Goal: Book appointment/travel/reservation

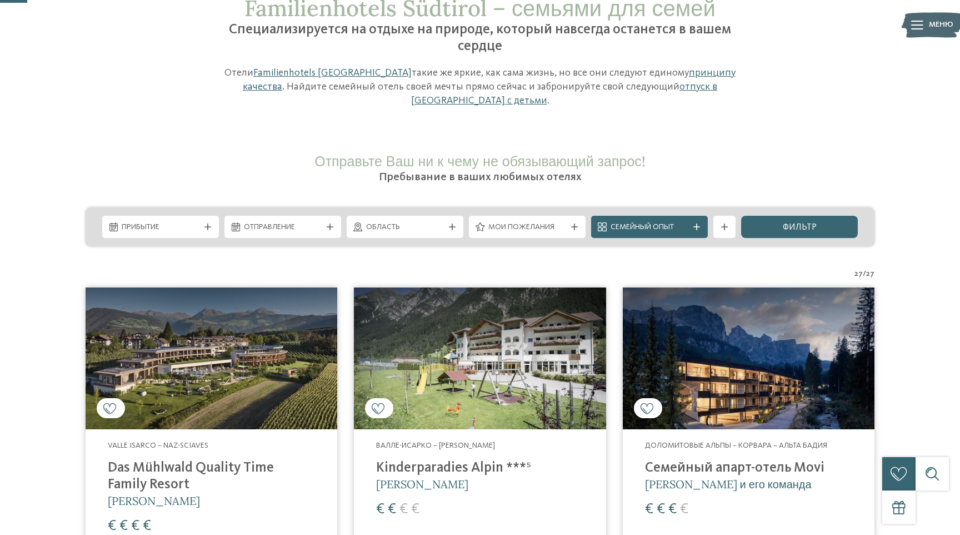
scroll to position [113, 0]
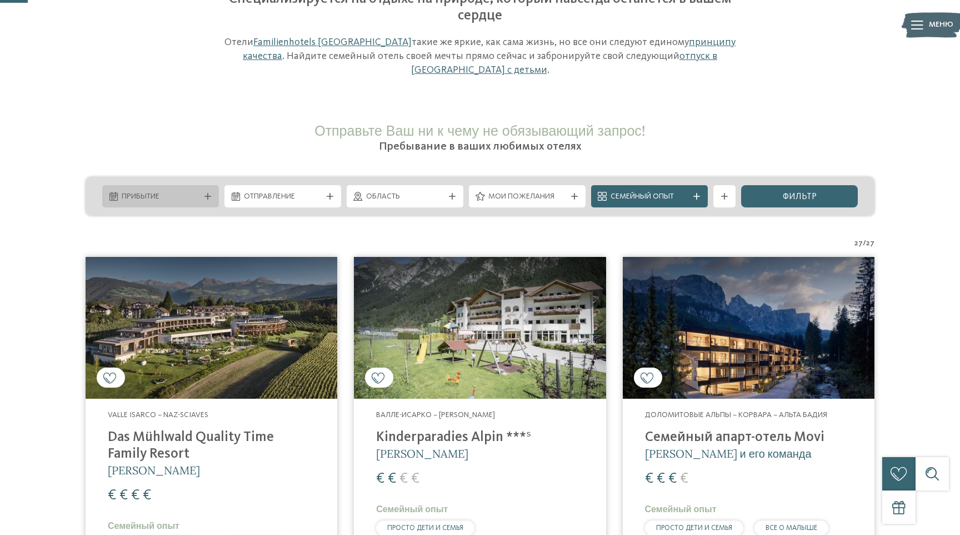
click at [190, 199] on span "Прибытие" at bounding box center [161, 196] width 78 height 11
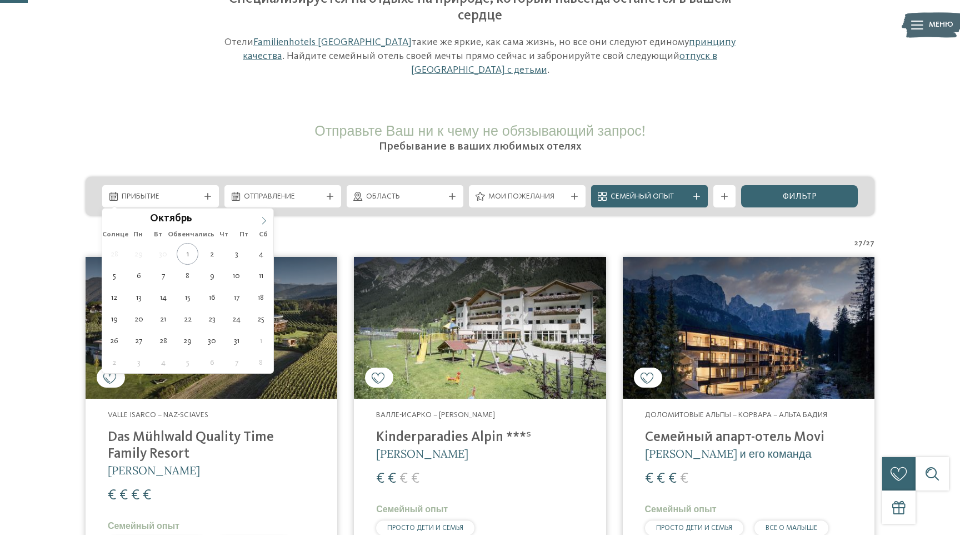
click at [258, 218] on span at bounding box center [264, 217] width 19 height 19
type div "[DATE]"
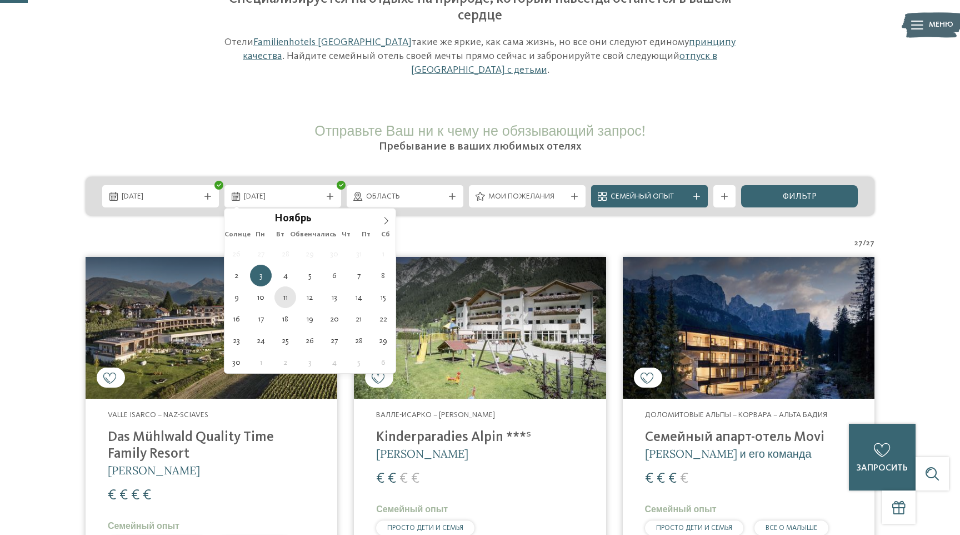
type div "[DATE]"
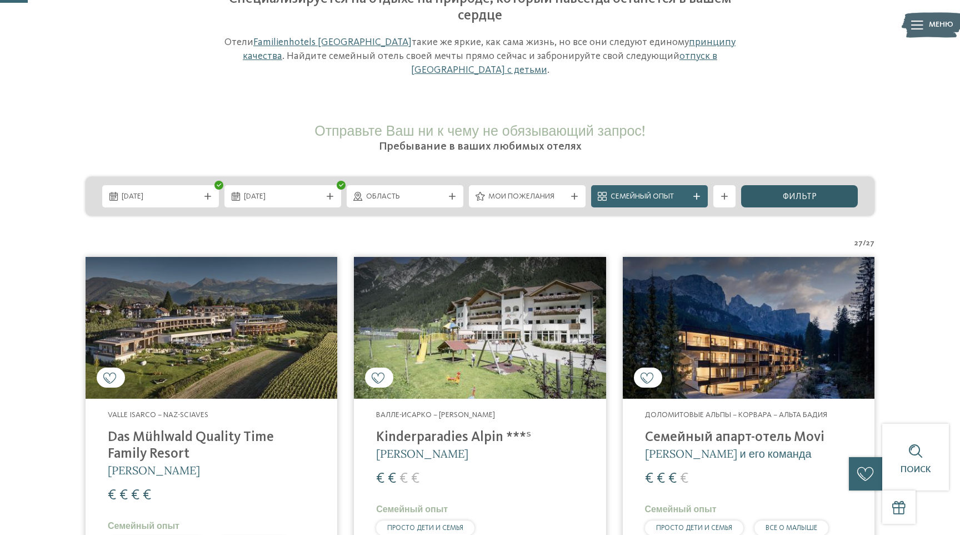
click at [815, 196] on font "фильтр" at bounding box center [800, 196] width 34 height 9
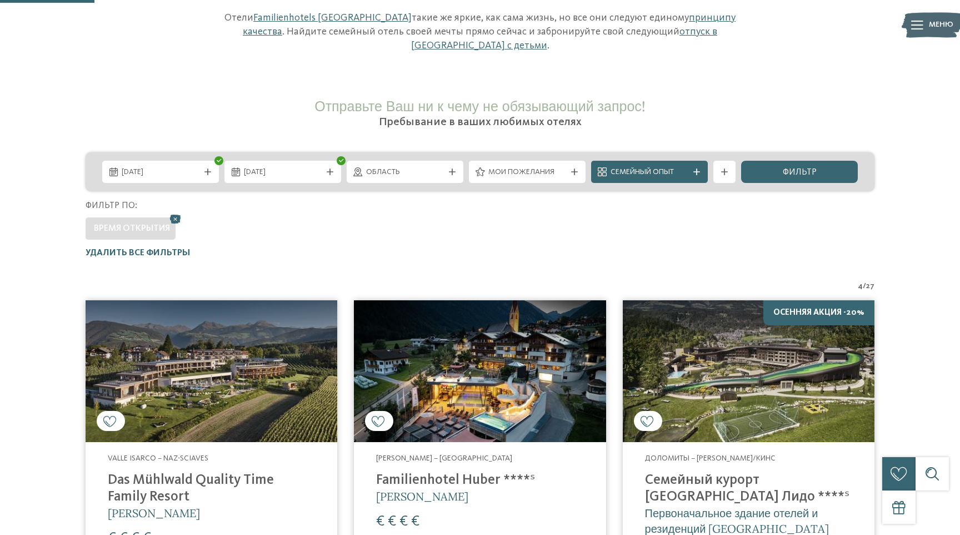
scroll to position [142, 0]
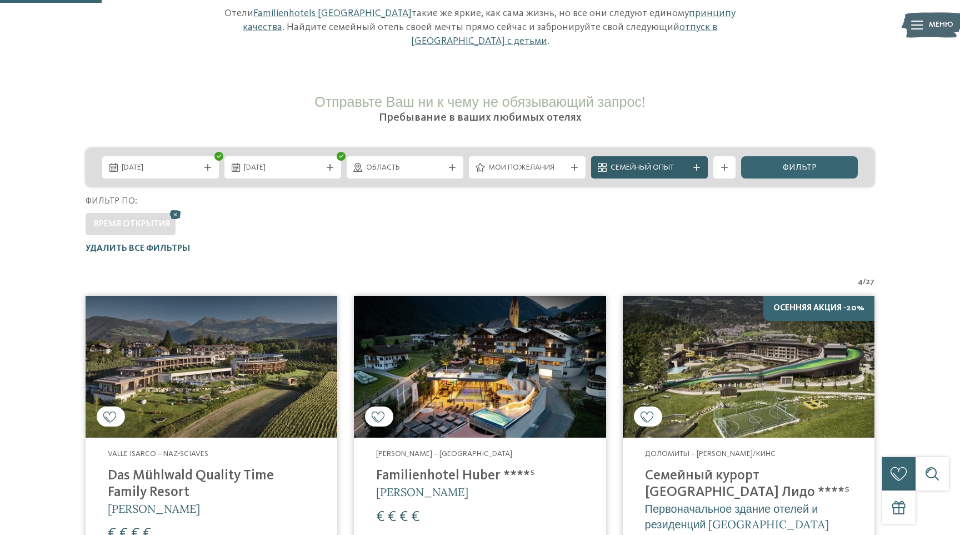
click at [673, 168] on font "Семейный опыт" at bounding box center [642, 167] width 63 height 8
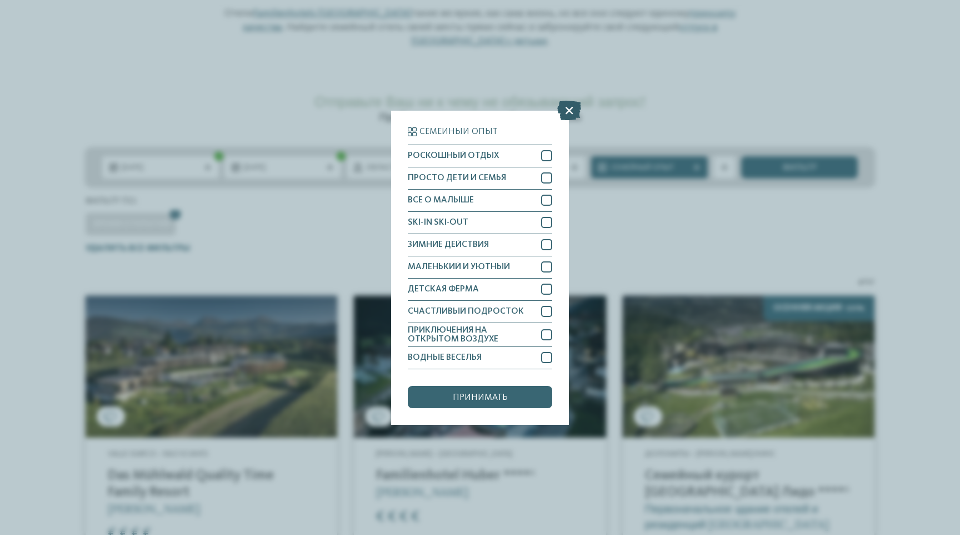
click at [572, 111] on icon at bounding box center [569, 109] width 24 height 19
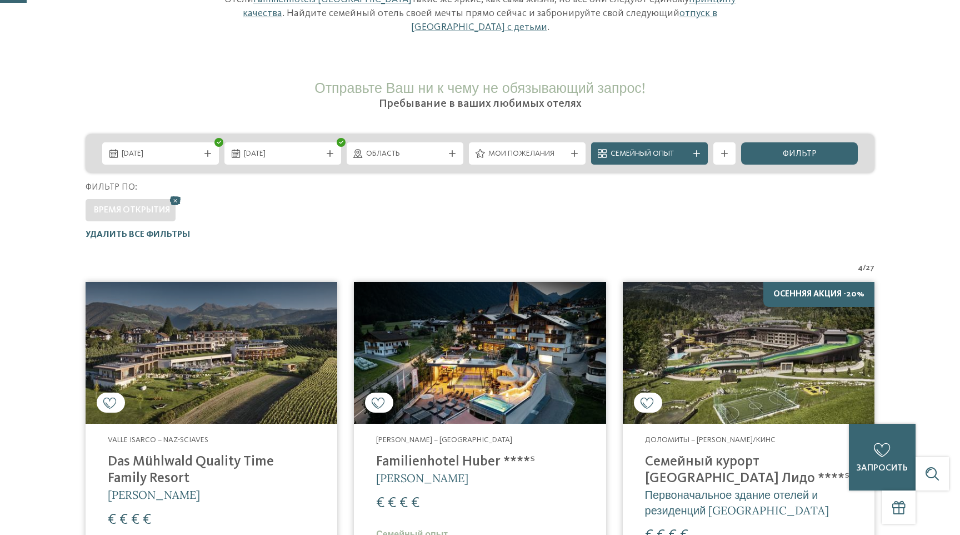
scroll to position [37, 0]
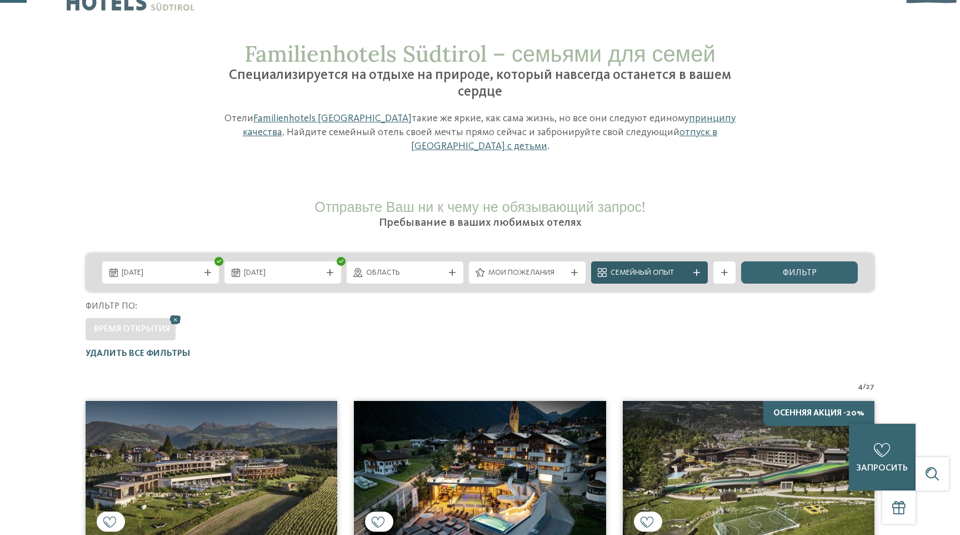
click at [694, 275] on icon at bounding box center [697, 272] width 7 height 7
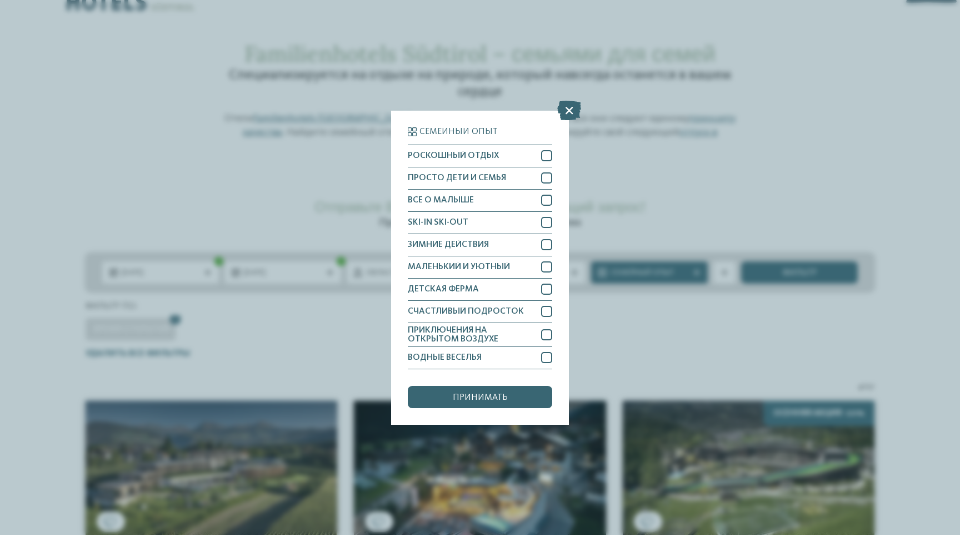
click at [457, 132] on font "Семейный опыт" at bounding box center [459, 131] width 78 height 9
click at [559, 108] on icon at bounding box center [569, 109] width 24 height 19
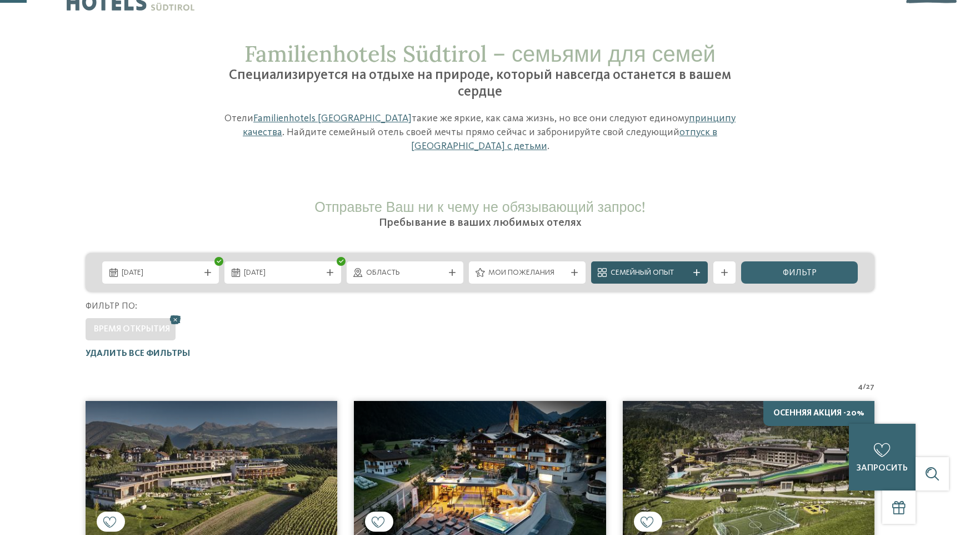
click at [697, 269] on icon at bounding box center [697, 272] width 7 height 7
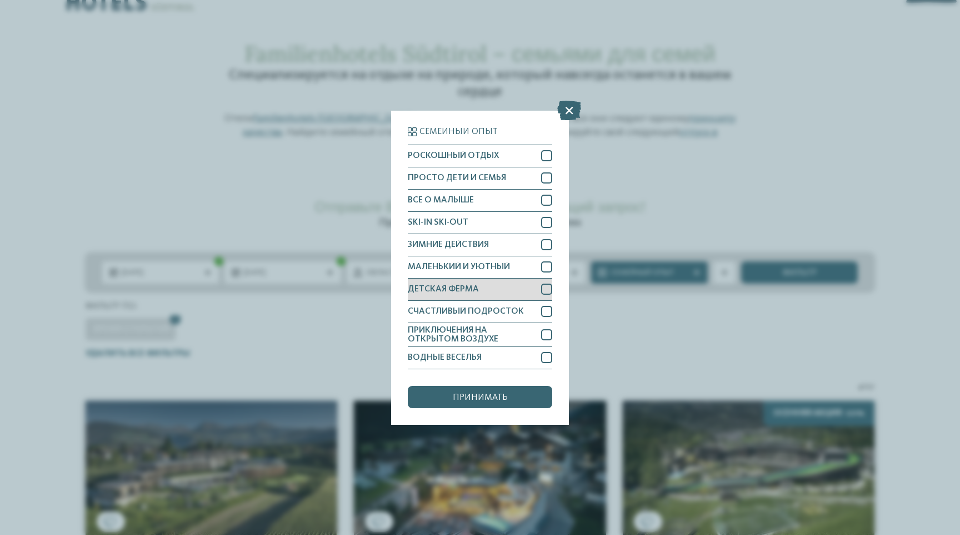
click at [530, 290] on div "ДЕТСКАЯ ФЕРМА" at bounding box center [480, 289] width 144 height 22
click at [580, 108] on icon at bounding box center [569, 109] width 24 height 19
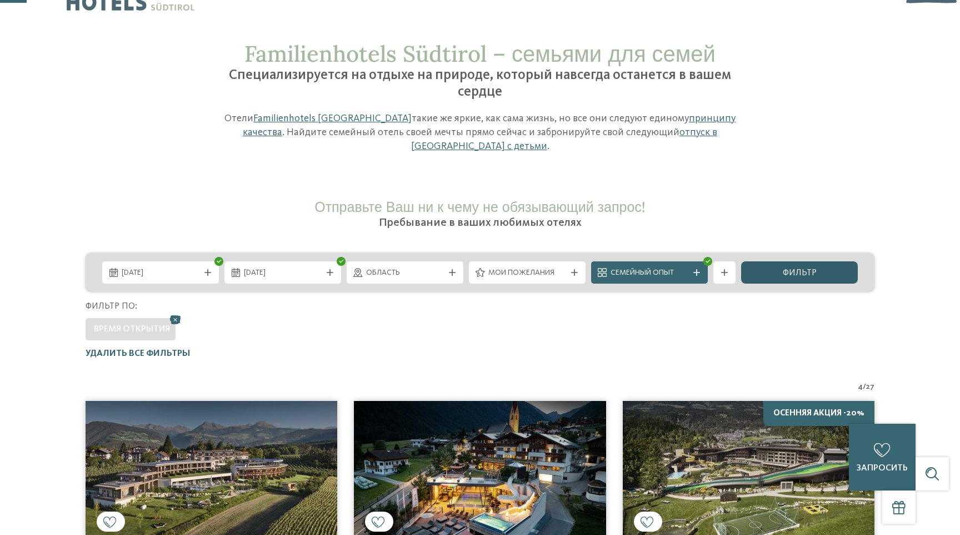
click at [822, 277] on div "фильтр" at bounding box center [799, 272] width 117 height 22
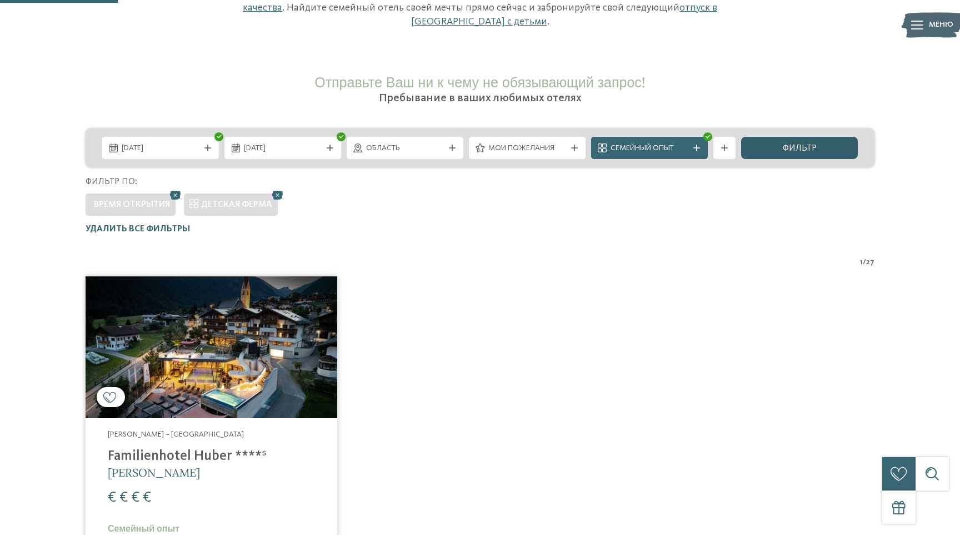
scroll to position [55, 0]
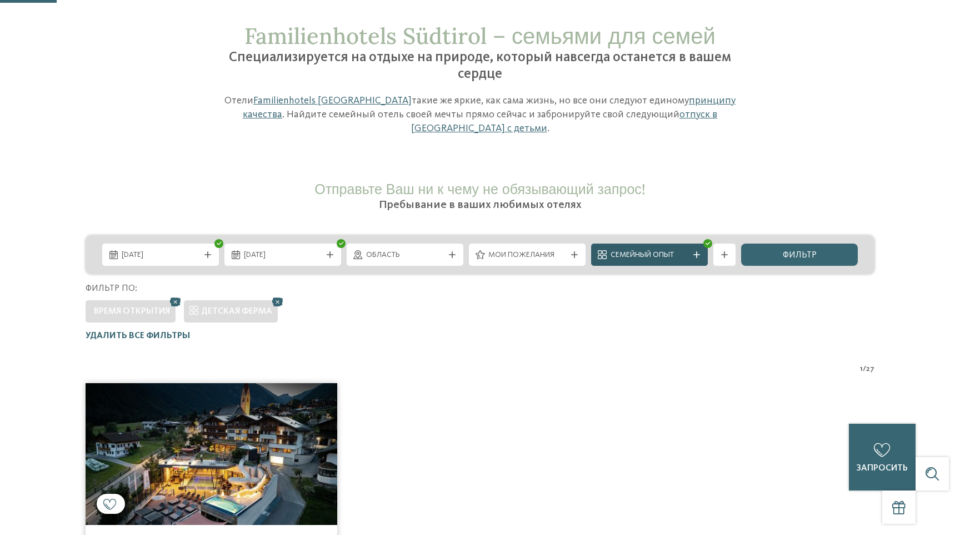
click at [674, 247] on div "Семейный опыт" at bounding box center [649, 254] width 117 height 22
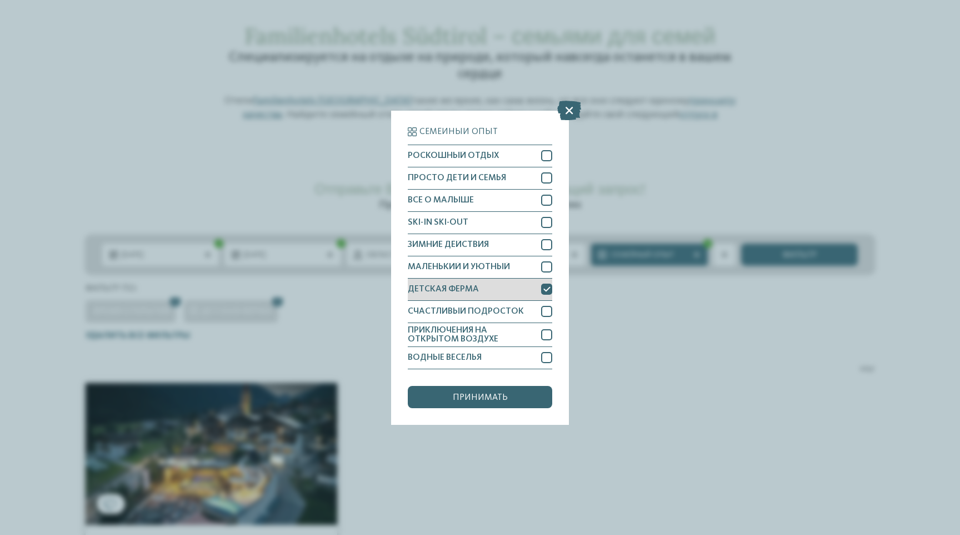
click at [548, 292] on icon at bounding box center [547, 289] width 7 height 7
click at [574, 114] on icon at bounding box center [569, 109] width 24 height 19
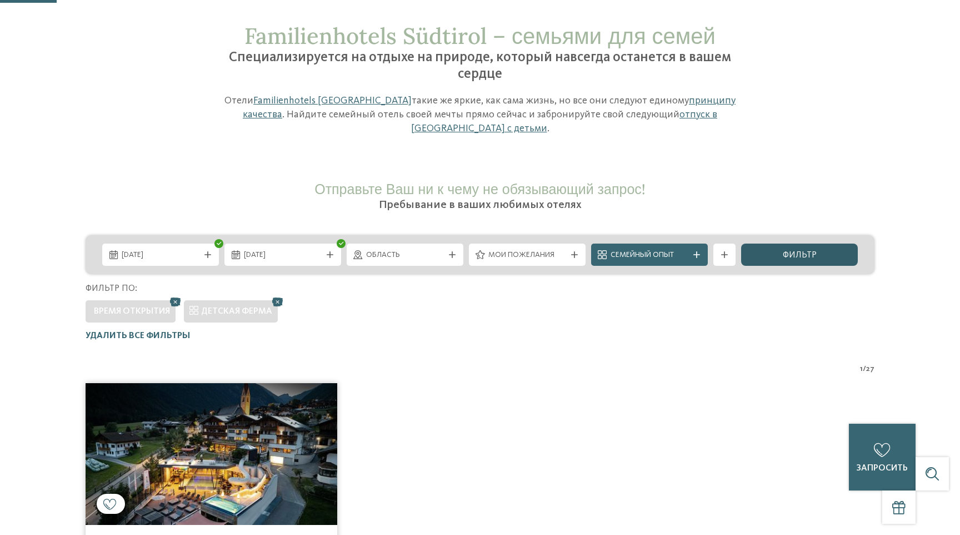
click at [805, 251] on font "фильтр" at bounding box center [800, 255] width 34 height 9
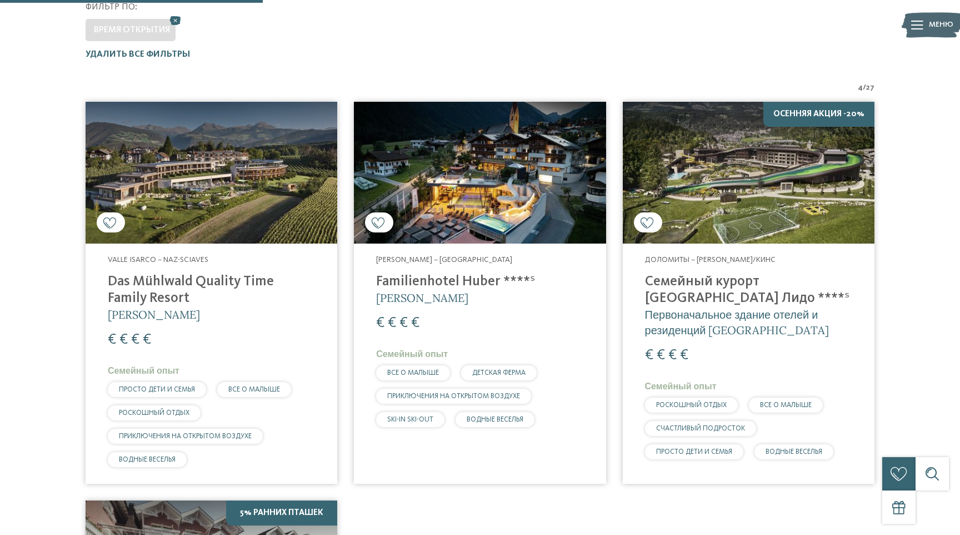
scroll to position [368, 0]
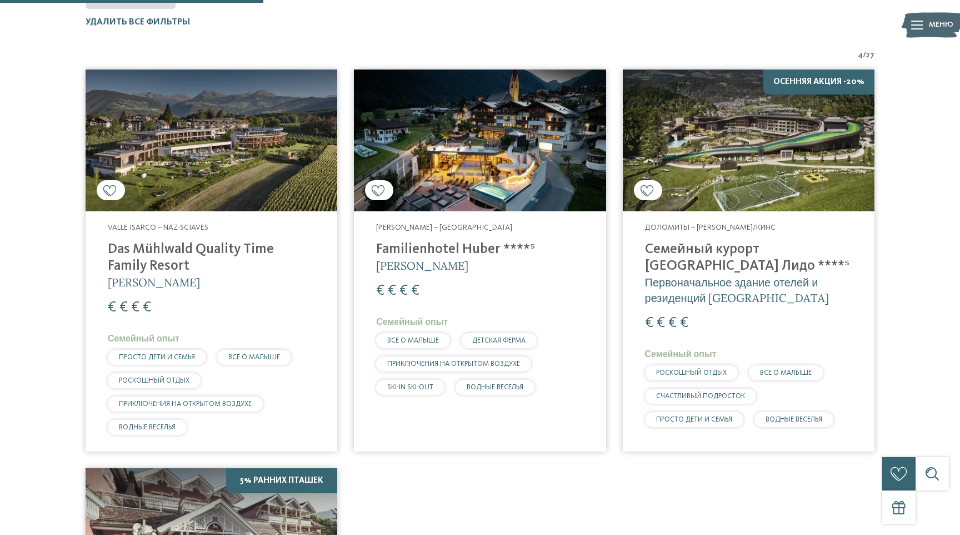
click at [194, 170] on img at bounding box center [212, 140] width 252 height 142
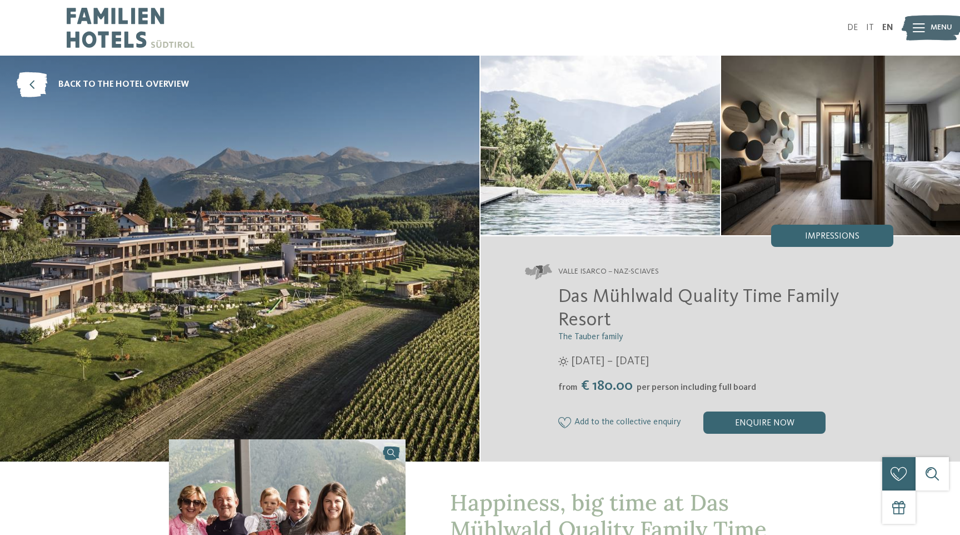
click at [298, 266] on img at bounding box center [240, 259] width 480 height 406
click at [119, 84] on span "back to the hotel overview" at bounding box center [123, 84] width 131 height 12
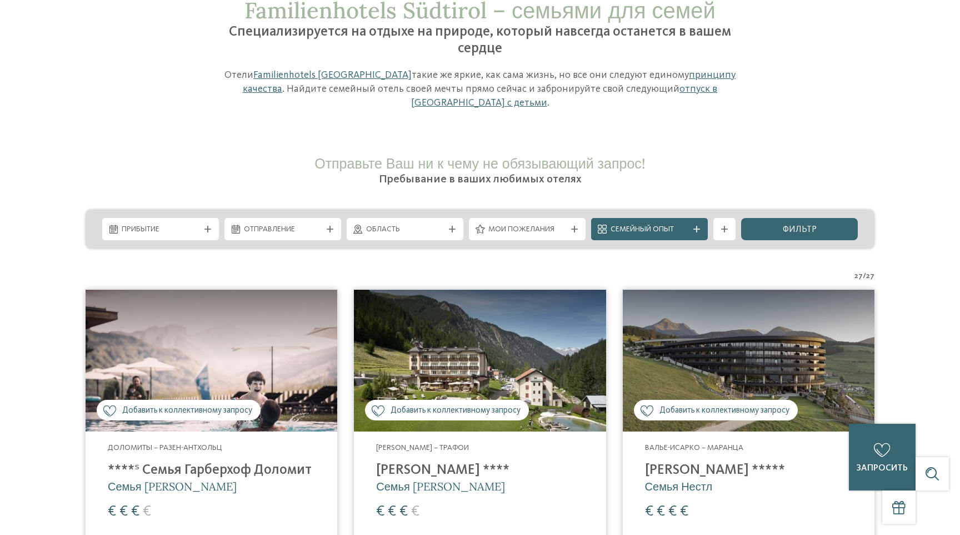
scroll to position [244, 0]
